Goal: Information Seeking & Learning: Learn about a topic

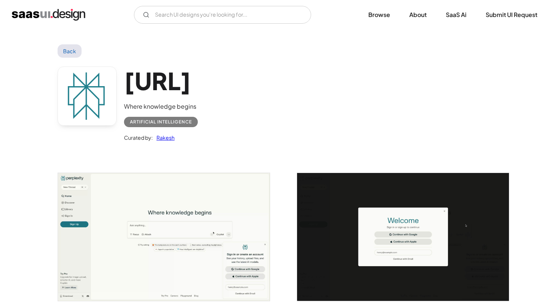
click at [166, 123] on div "Artificial Intelligence" at bounding box center [161, 121] width 62 height 9
click at [182, 14] on input "Email Form" at bounding box center [222, 15] width 177 height 18
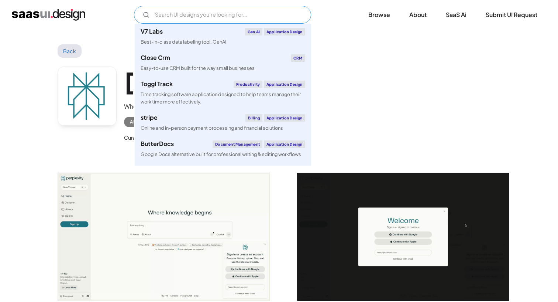
paste input "ARTIFICIAL INTELLIGENCE"
type input "ARTIFICIAL INTELLIGENCE"
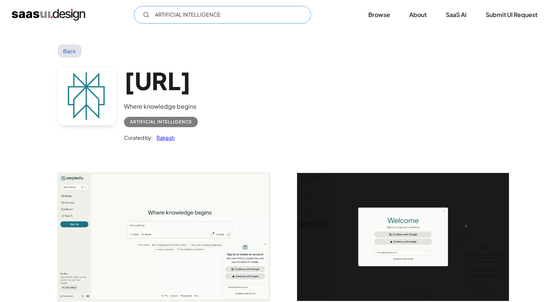
click at [240, 16] on input "ARTIFICIAL INTELLIGENCE" at bounding box center [222, 15] width 177 height 18
click at [263, 16] on input "Email Form" at bounding box center [222, 15] width 177 height 18
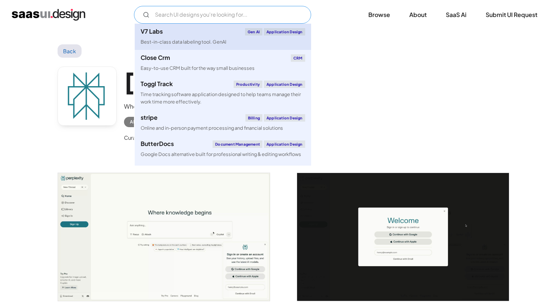
click at [175, 30] on div "V7 Labs Gen AI Application Design" at bounding box center [223, 31] width 165 height 7
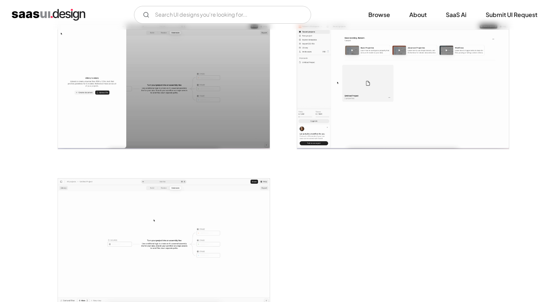
scroll to position [1533, 0]
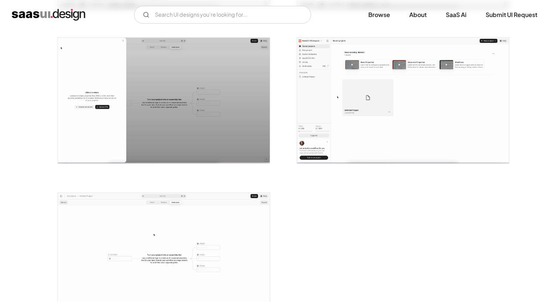
click at [372, 102] on img "open lightbox" at bounding box center [403, 101] width 212 height 126
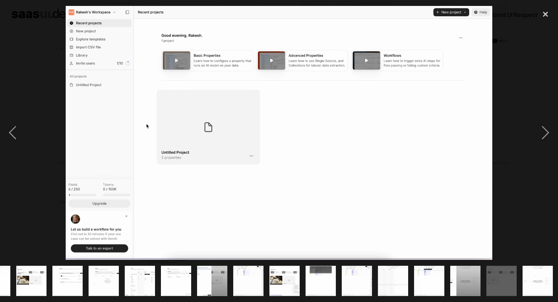
scroll to position [0, 208]
